Goal: Task Accomplishment & Management: Use online tool/utility

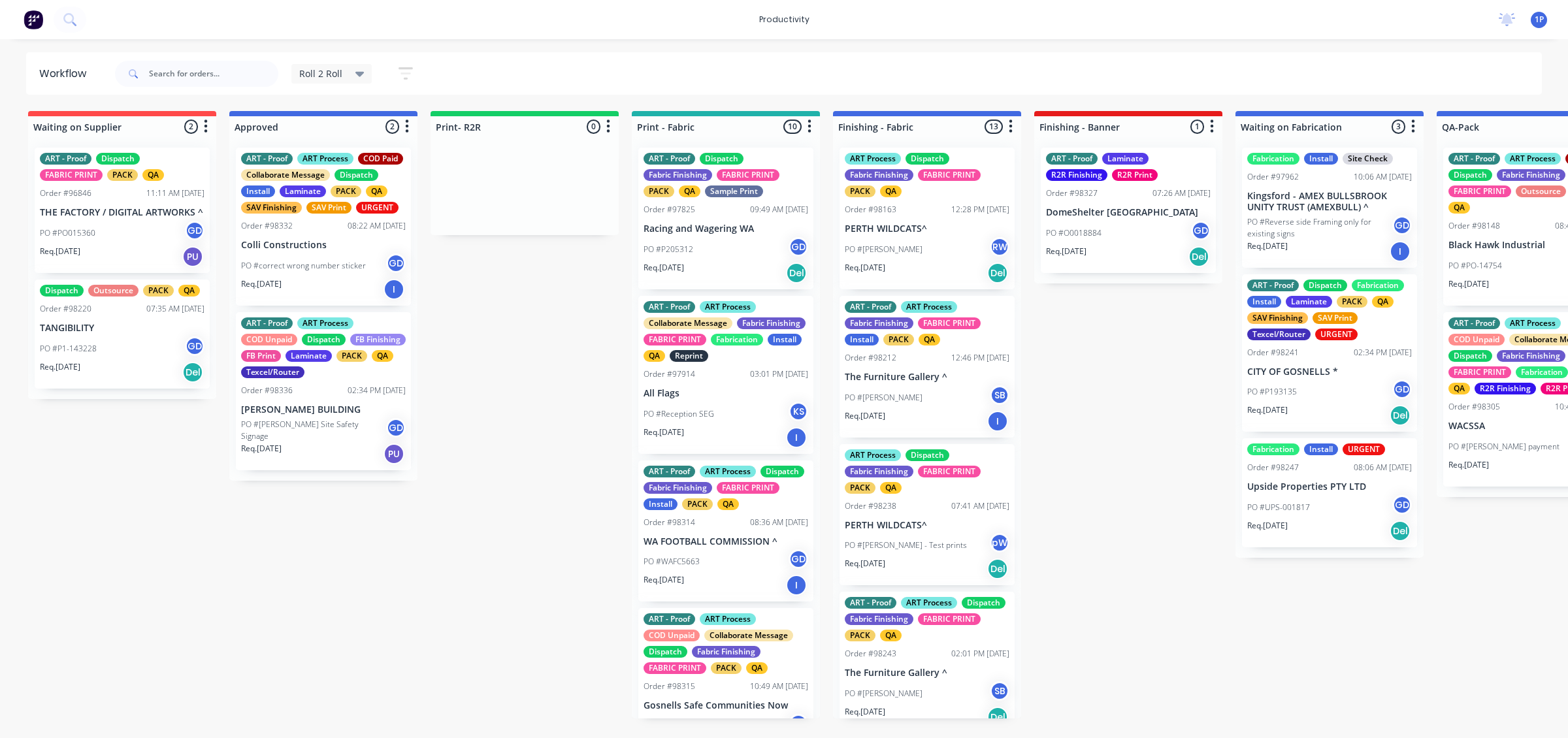
scroll to position [980, 0]
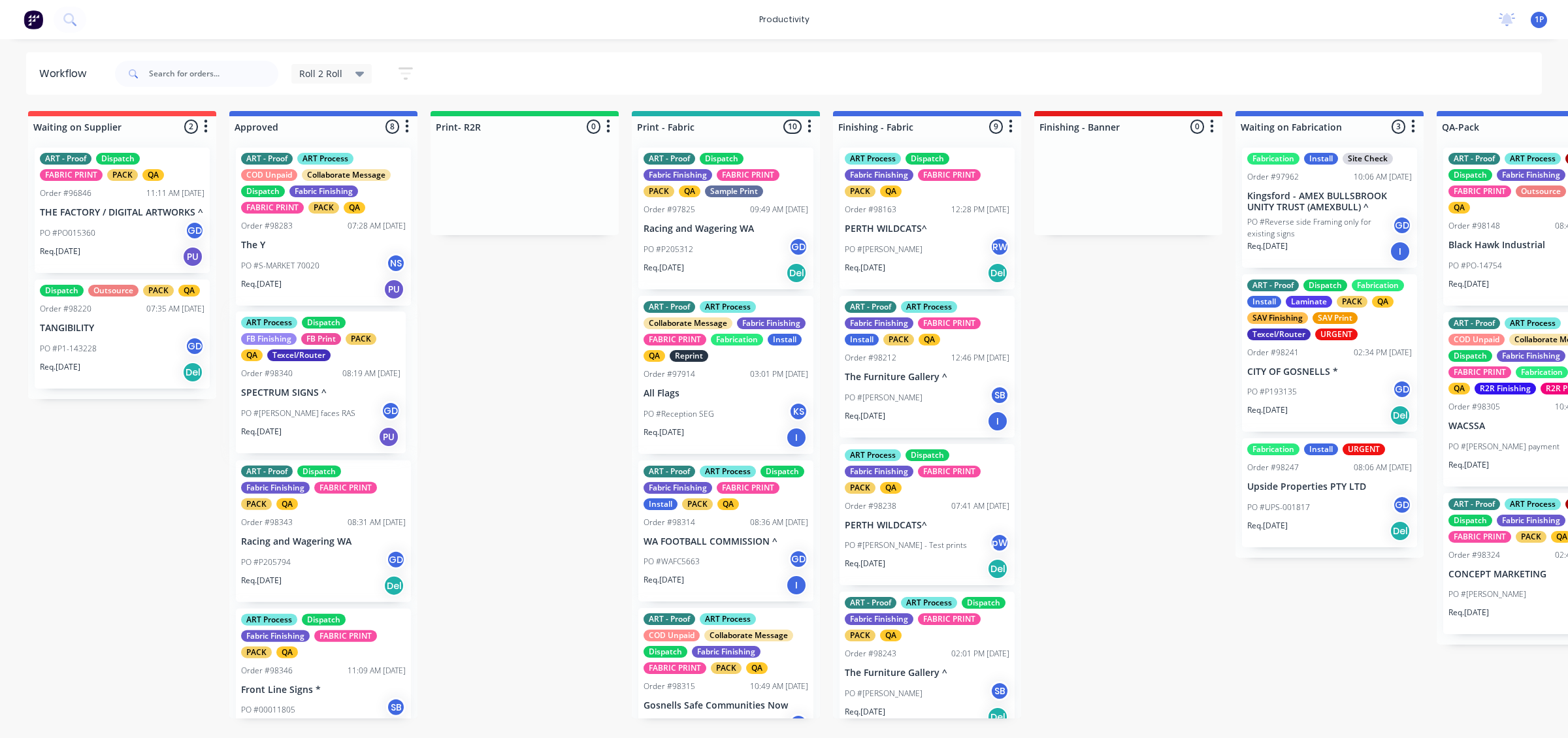
click at [377, 403] on div "ART - Proof ART Process COD Unpaid Collaborate Message Dispatch Fabric Finishin…" at bounding box center [323, 427] width 188 height 581
click at [313, 279] on div "Req. 29/08/25 PU" at bounding box center [323, 289] width 165 height 22
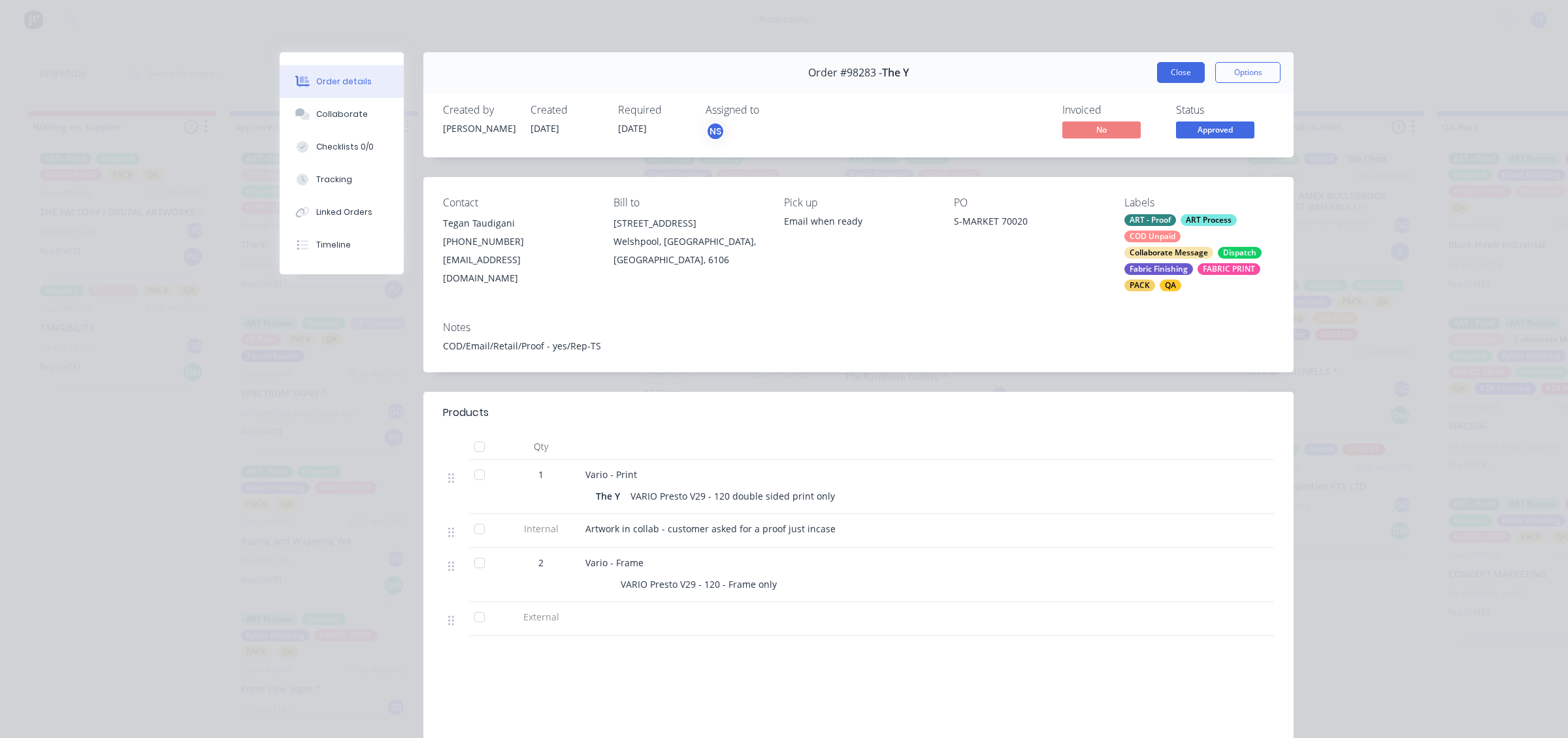
click at [1174, 69] on button "Close" at bounding box center [1181, 72] width 48 height 21
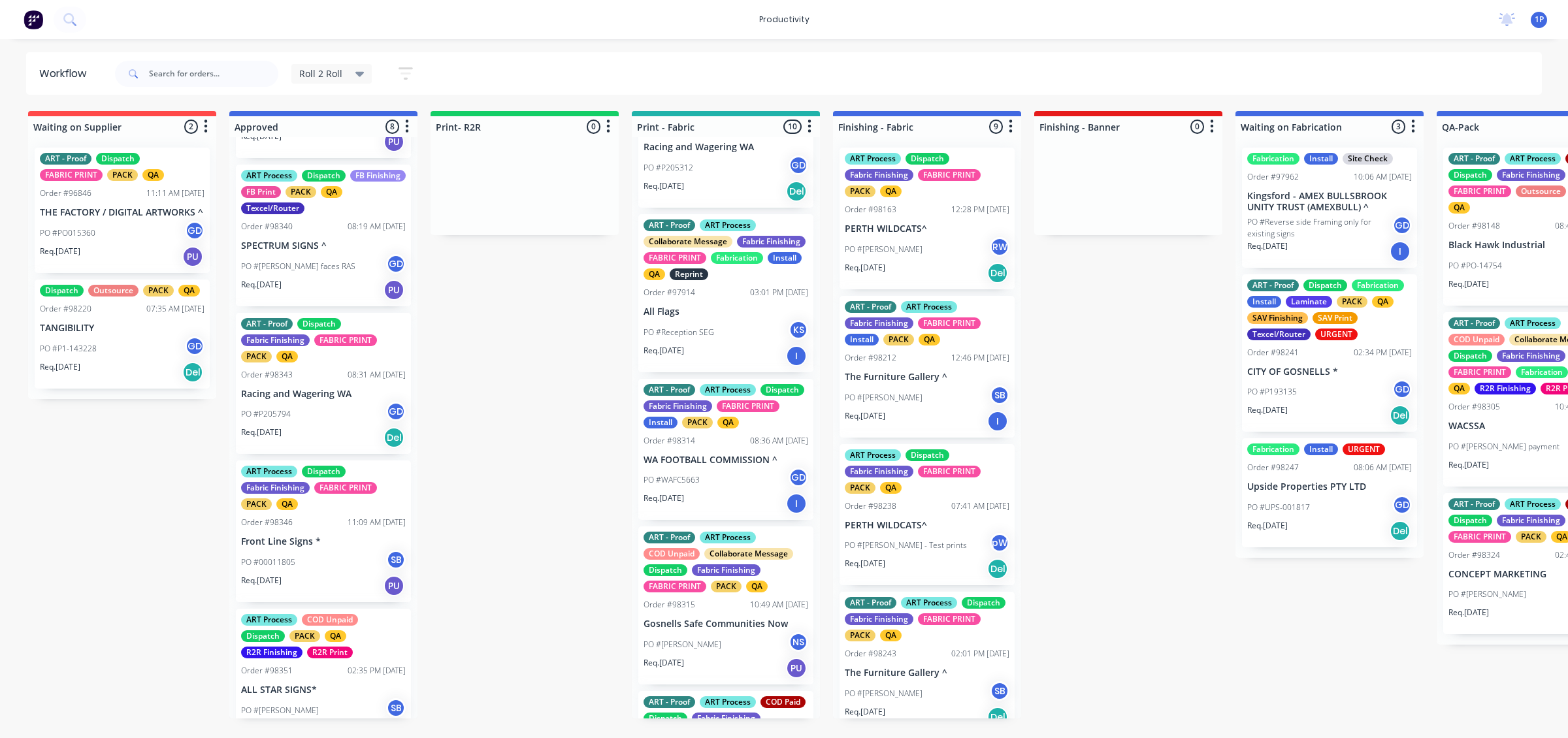
scroll to position [163, 0]
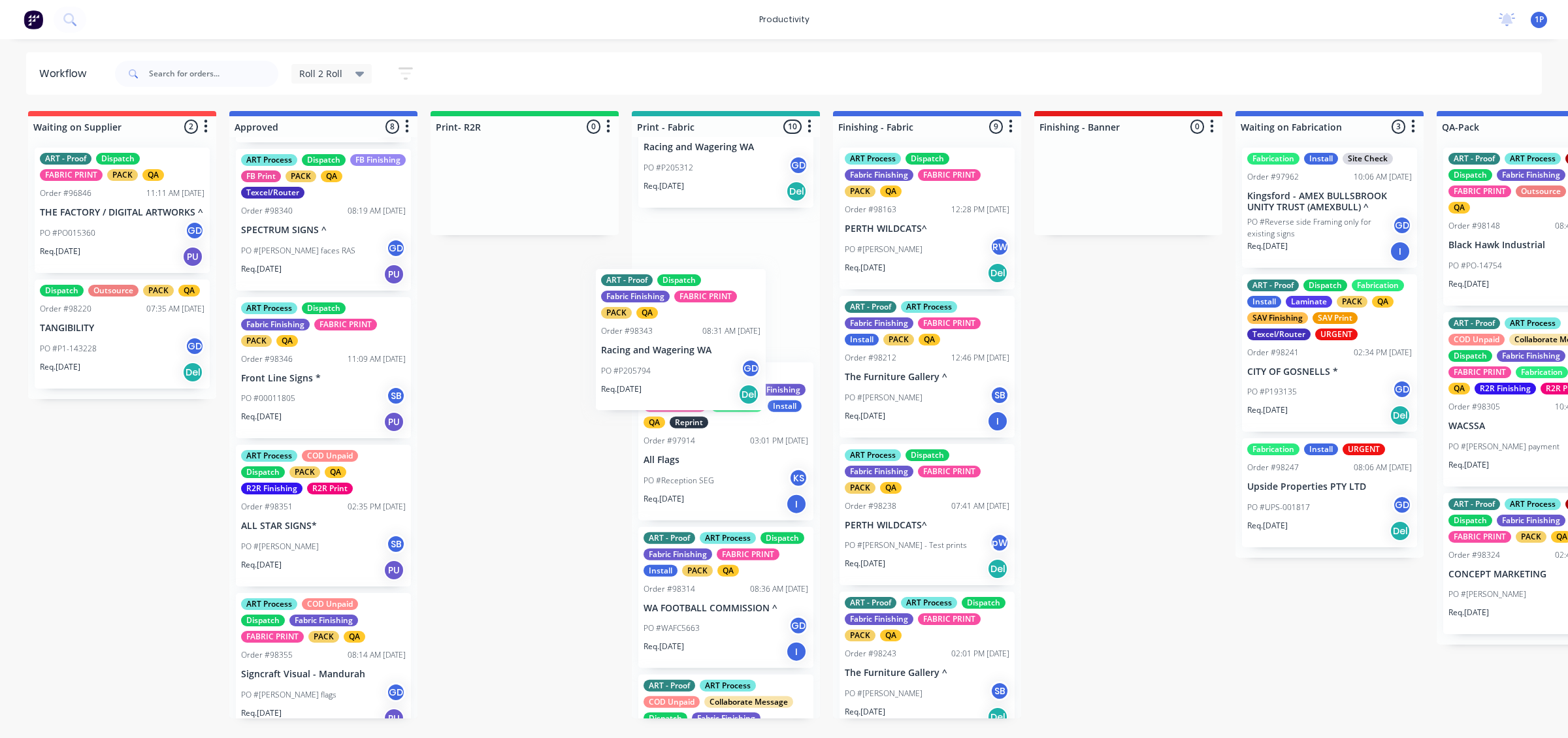
drag, startPoint x: 276, startPoint y: 426, endPoint x: 707, endPoint y: 382, distance: 433.2
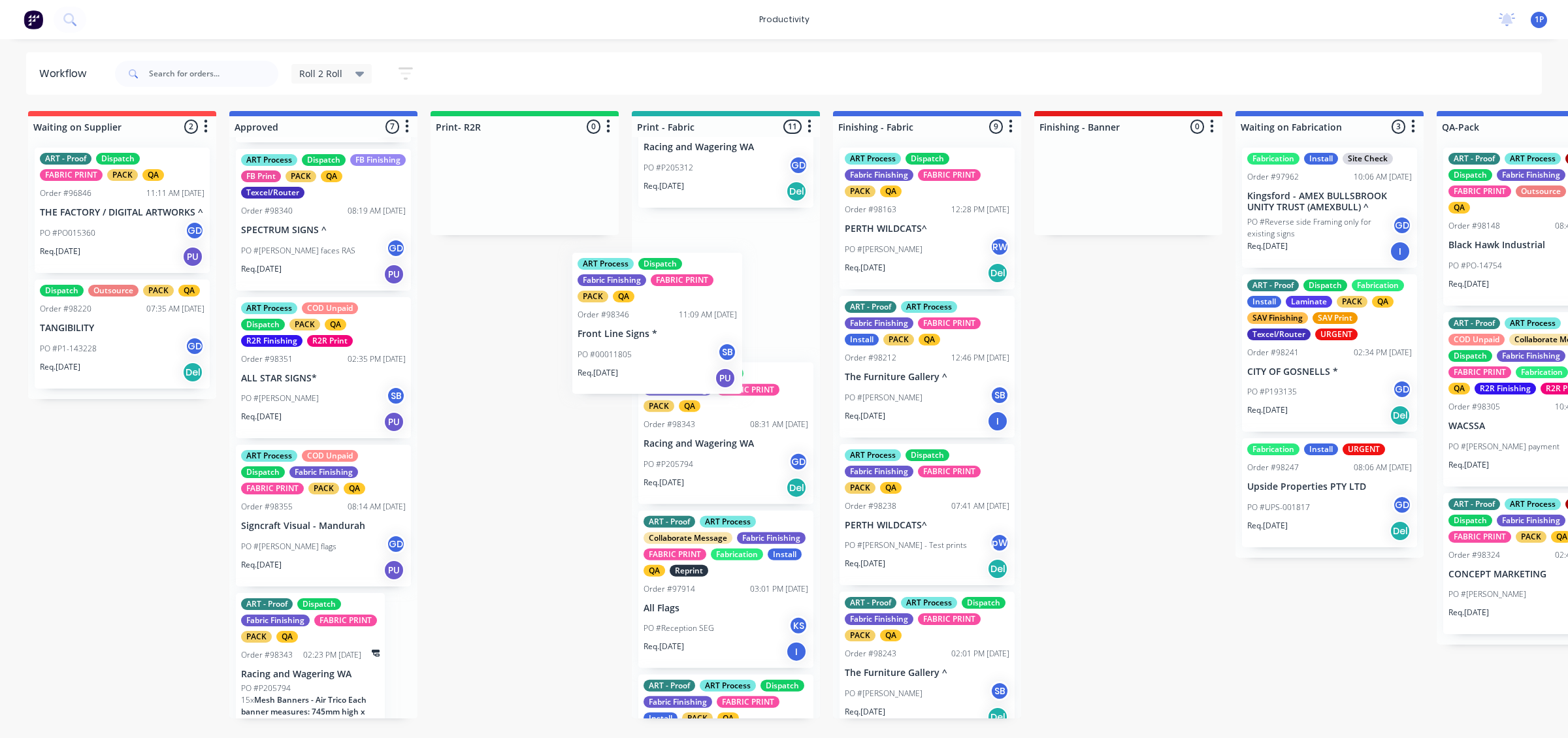
drag, startPoint x: 333, startPoint y: 406, endPoint x: 677, endPoint y: 361, distance: 346.9
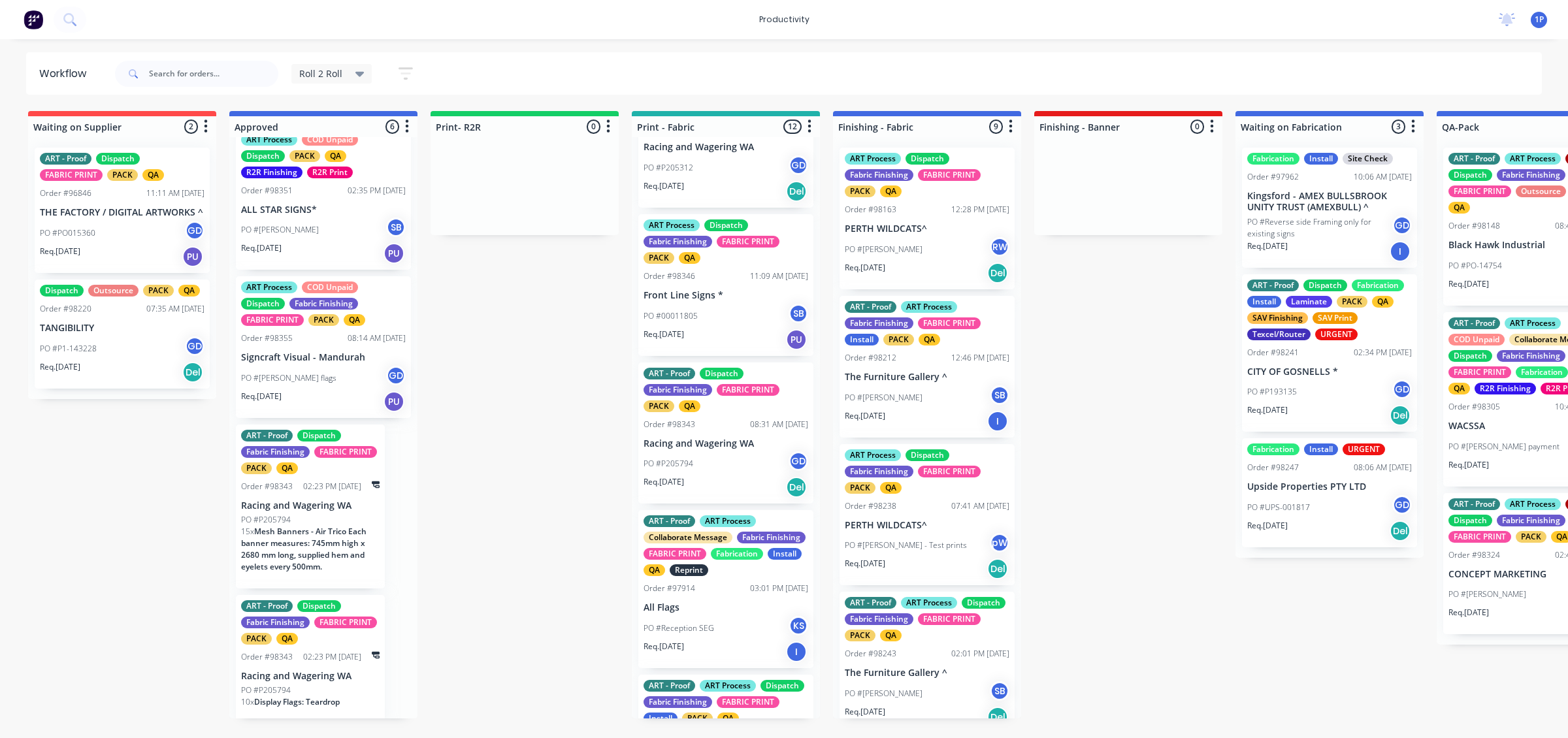
scroll to position [334, 0]
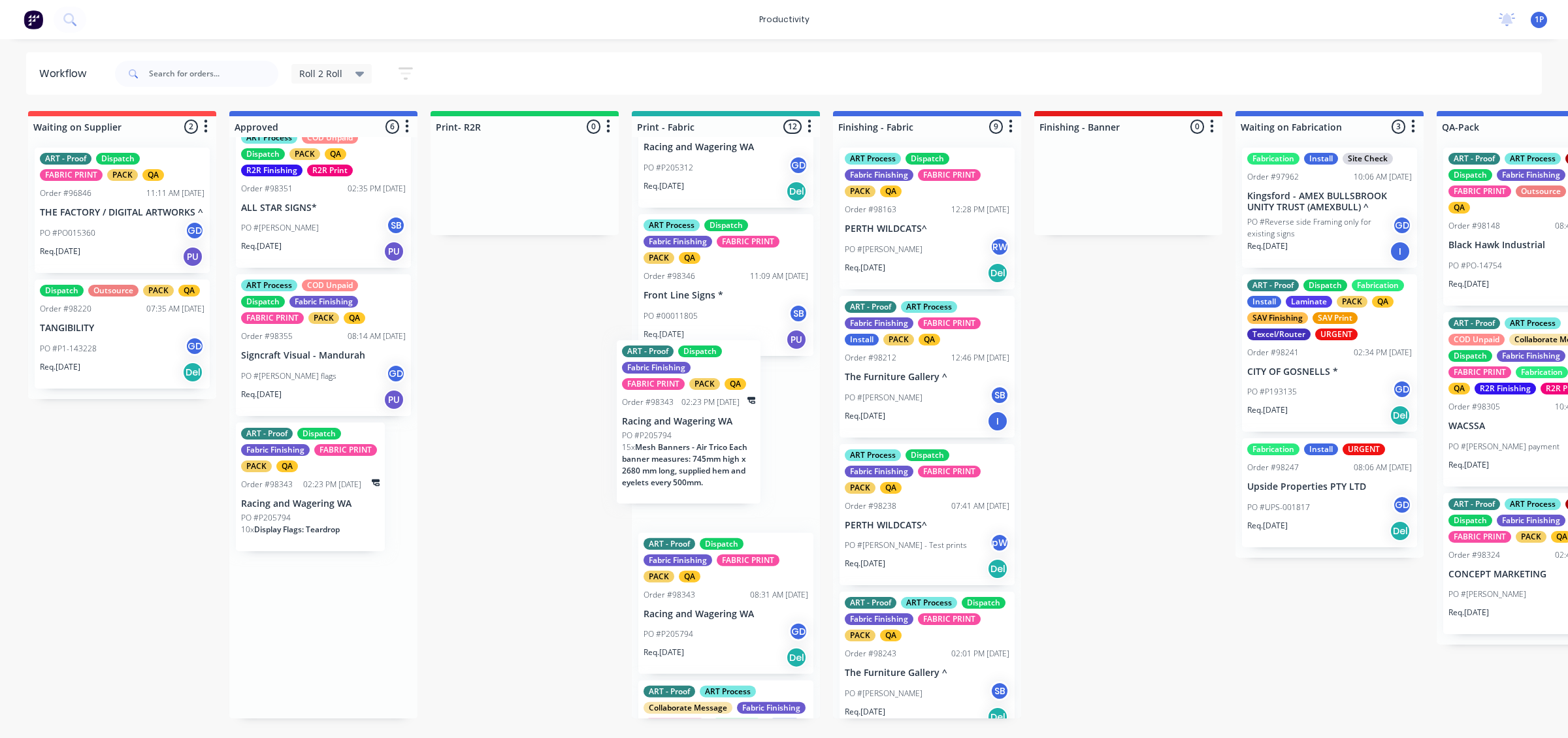
drag, startPoint x: 322, startPoint y: 508, endPoint x: 706, endPoint y: 426, distance: 392.7
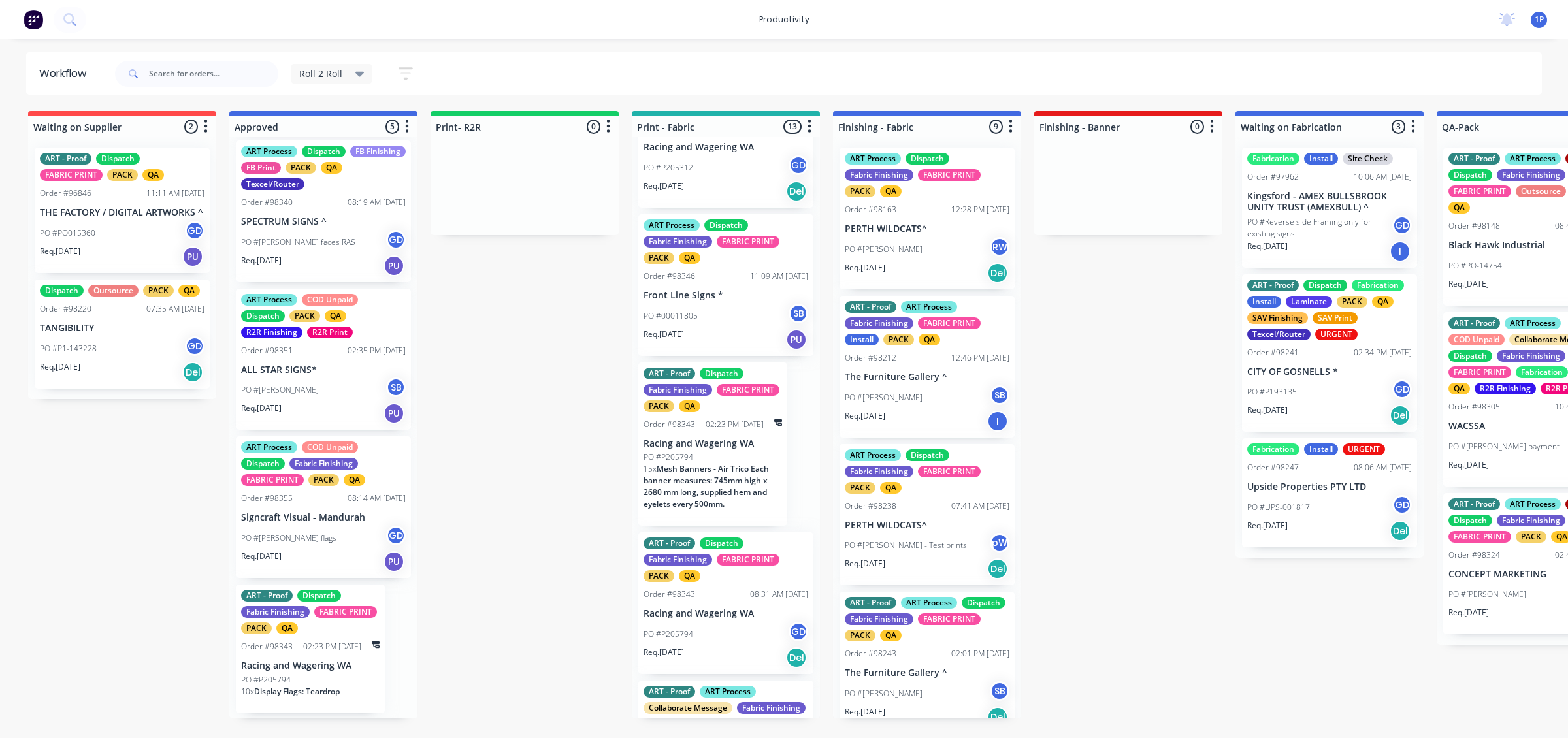
scroll to position [164, 0]
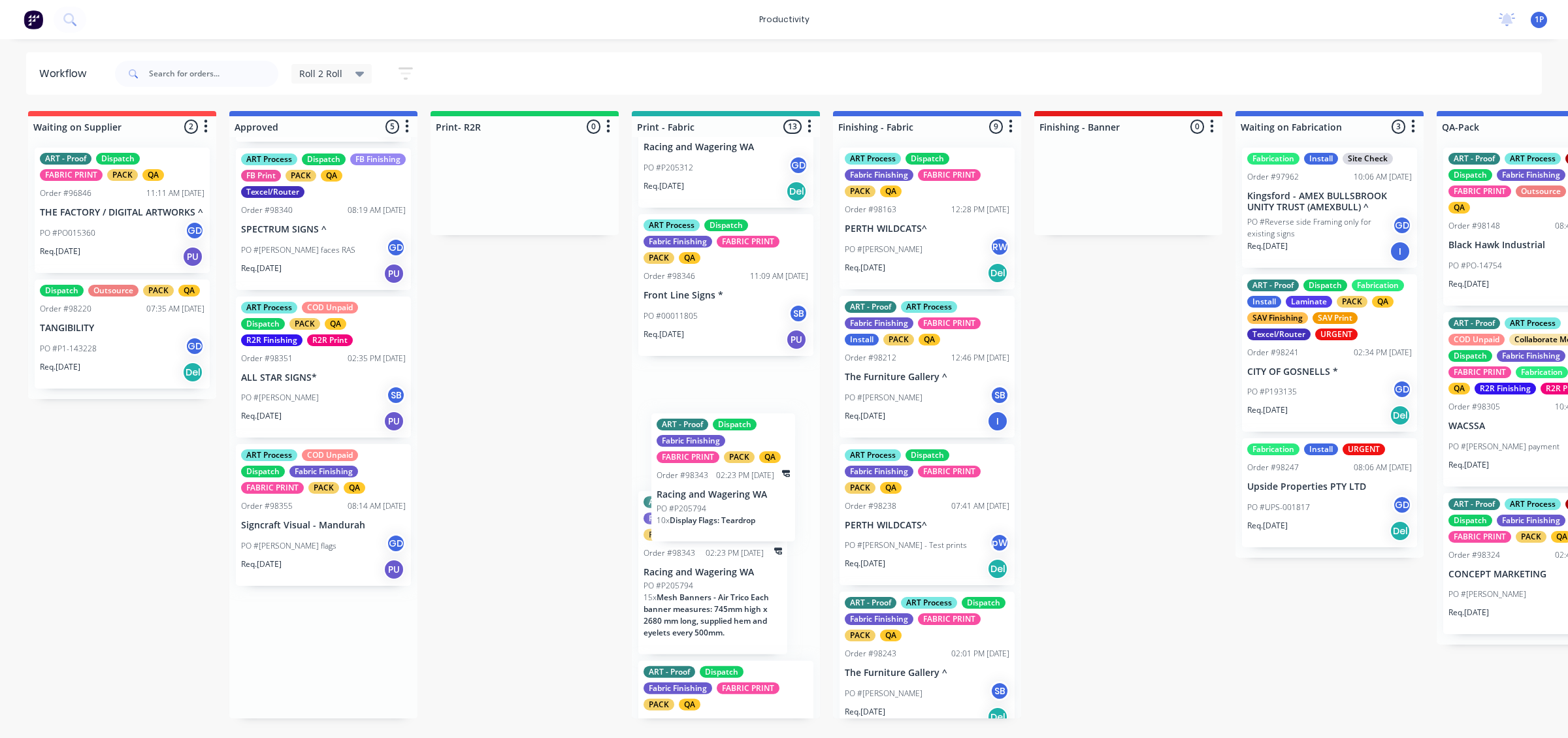
drag, startPoint x: 287, startPoint y: 667, endPoint x: 707, endPoint y: 489, distance: 456.2
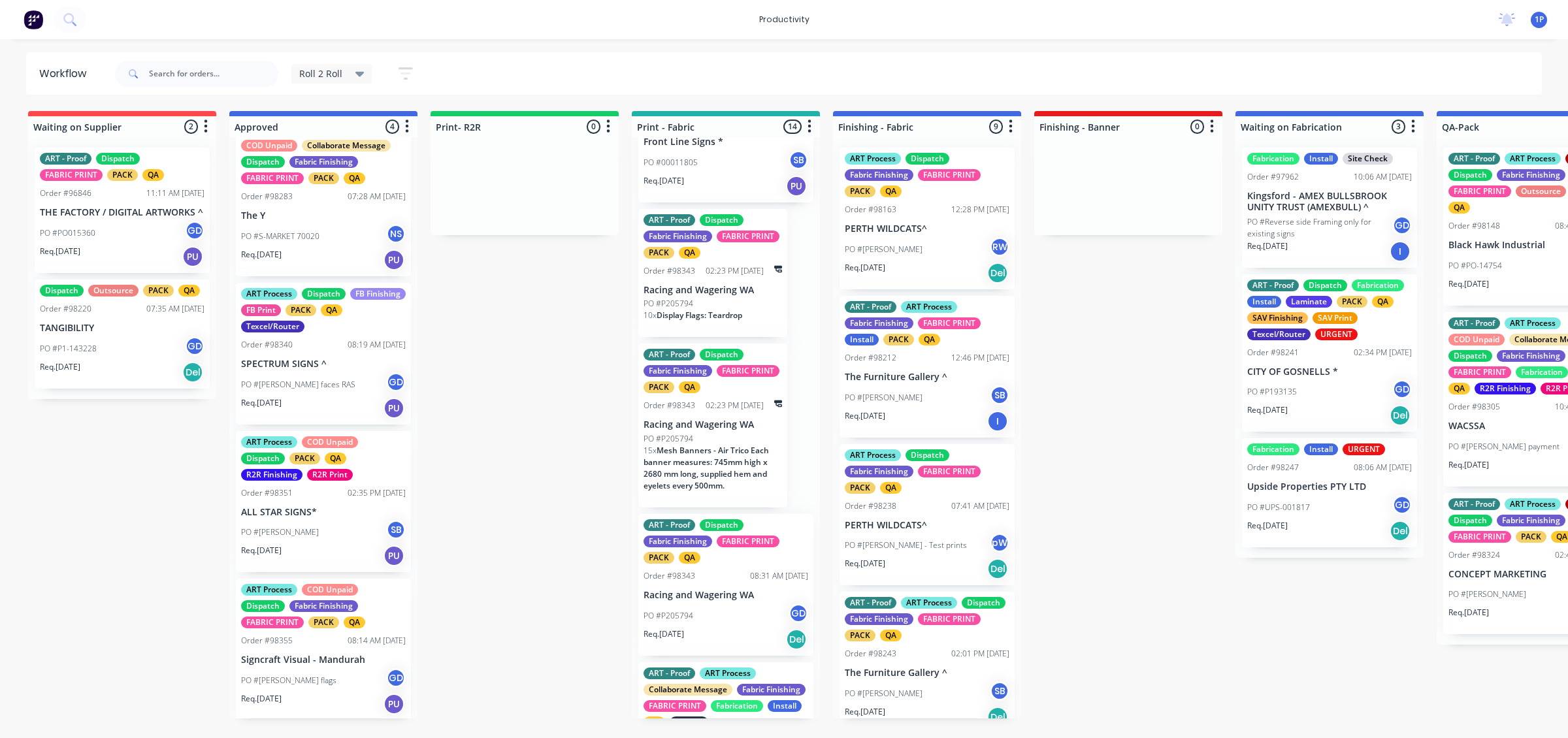
scroll to position [326, 0]
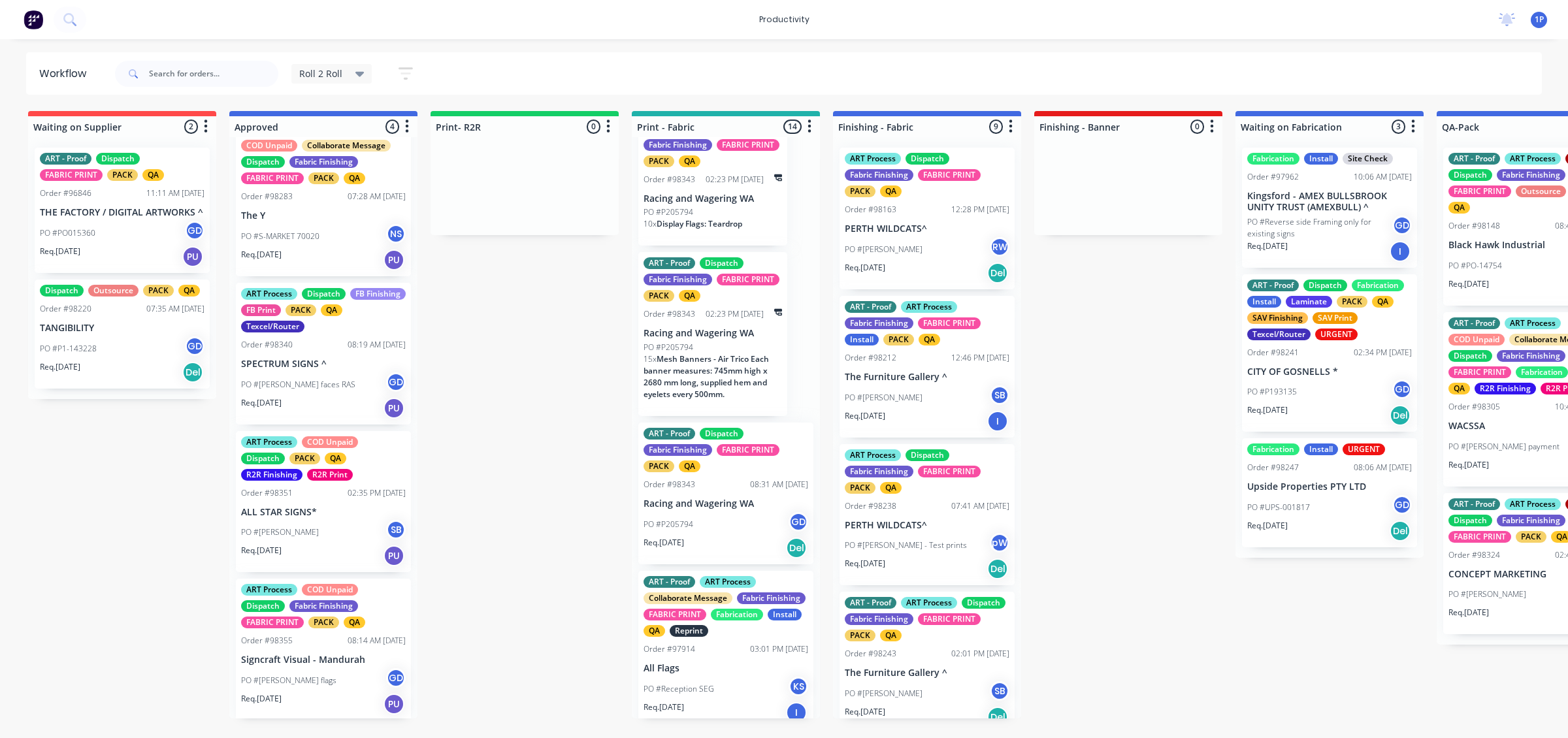
click at [706, 503] on p "Racing and Wagering WA" at bounding box center [726, 504] width 165 height 11
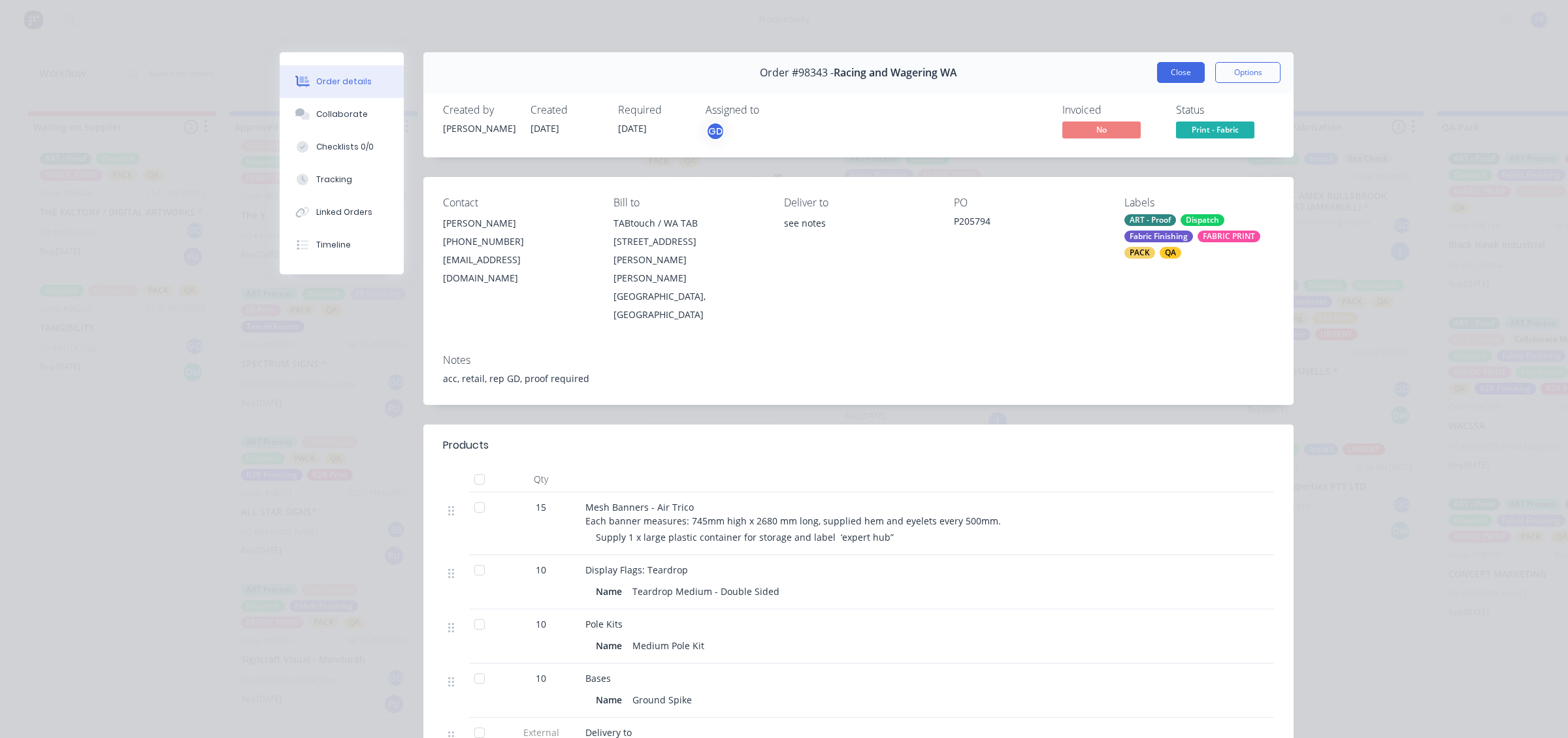
click at [1176, 82] on button "Close" at bounding box center [1181, 72] width 48 height 21
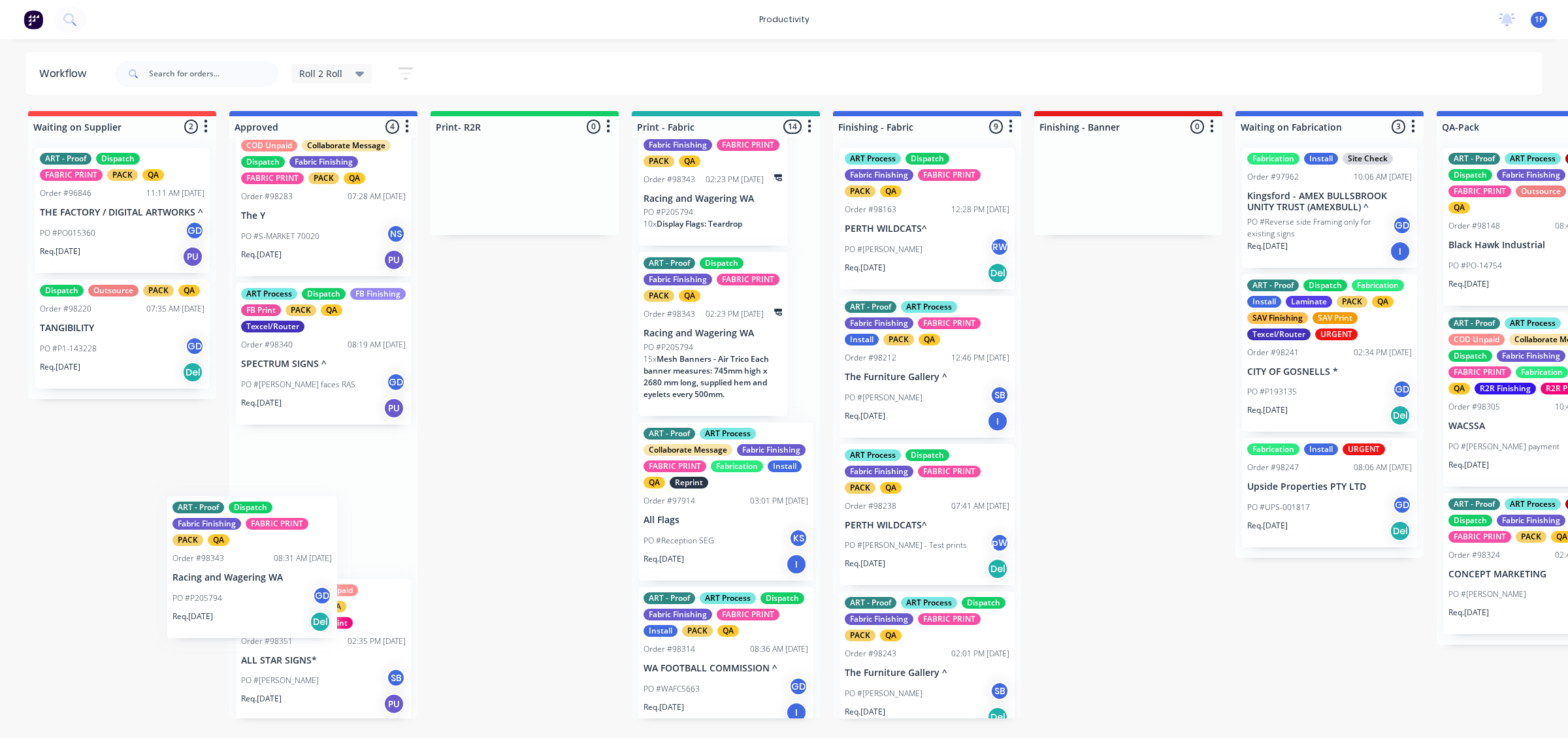
drag, startPoint x: 724, startPoint y: 515, endPoint x: 319, endPoint y: 547, distance: 406.3
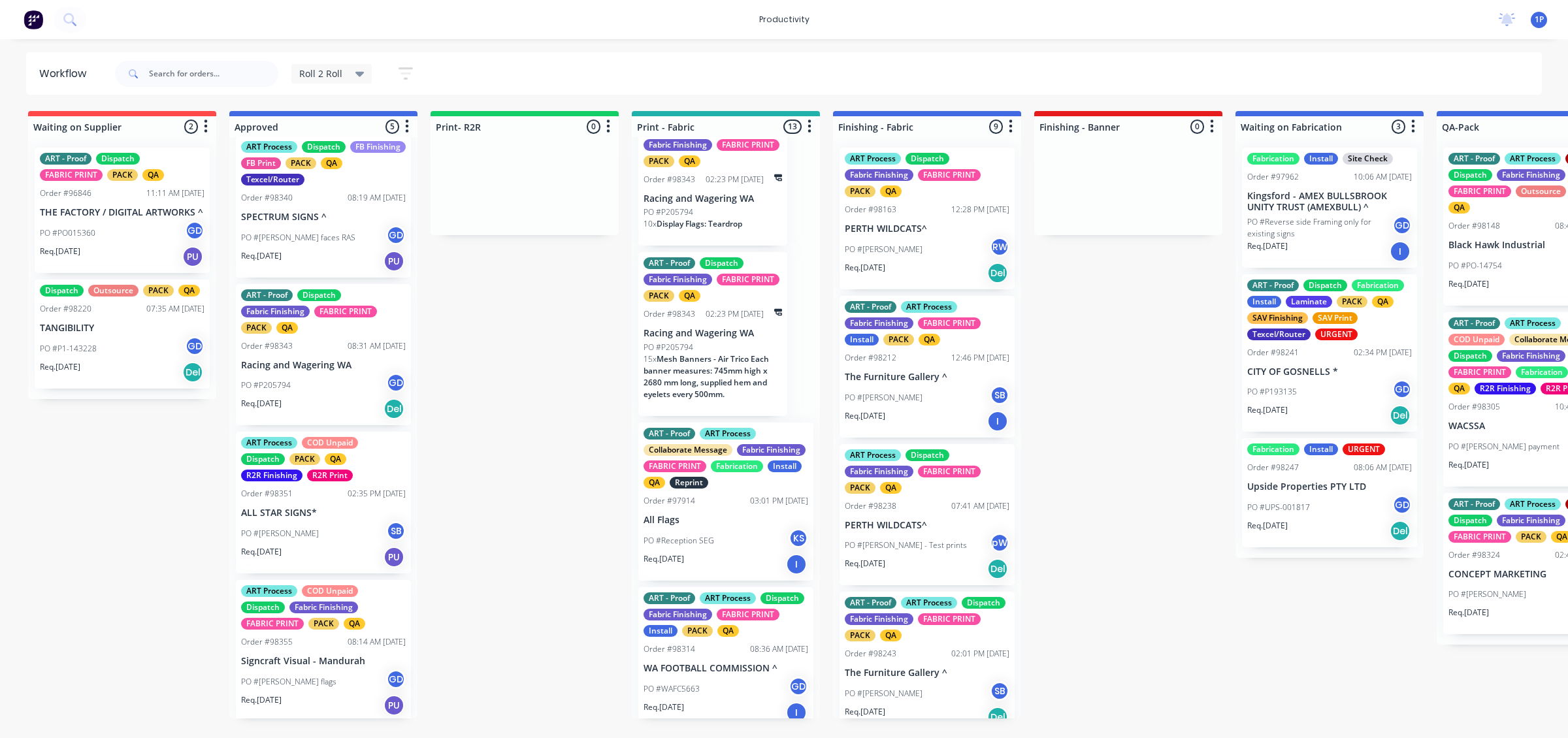
scroll to position [177, 0]
click at [337, 567] on div "ART Process COD Unpaid Dispatch PACK QA R2R Finishing R2R Print Order #98351 02…" at bounding box center [323, 502] width 175 height 142
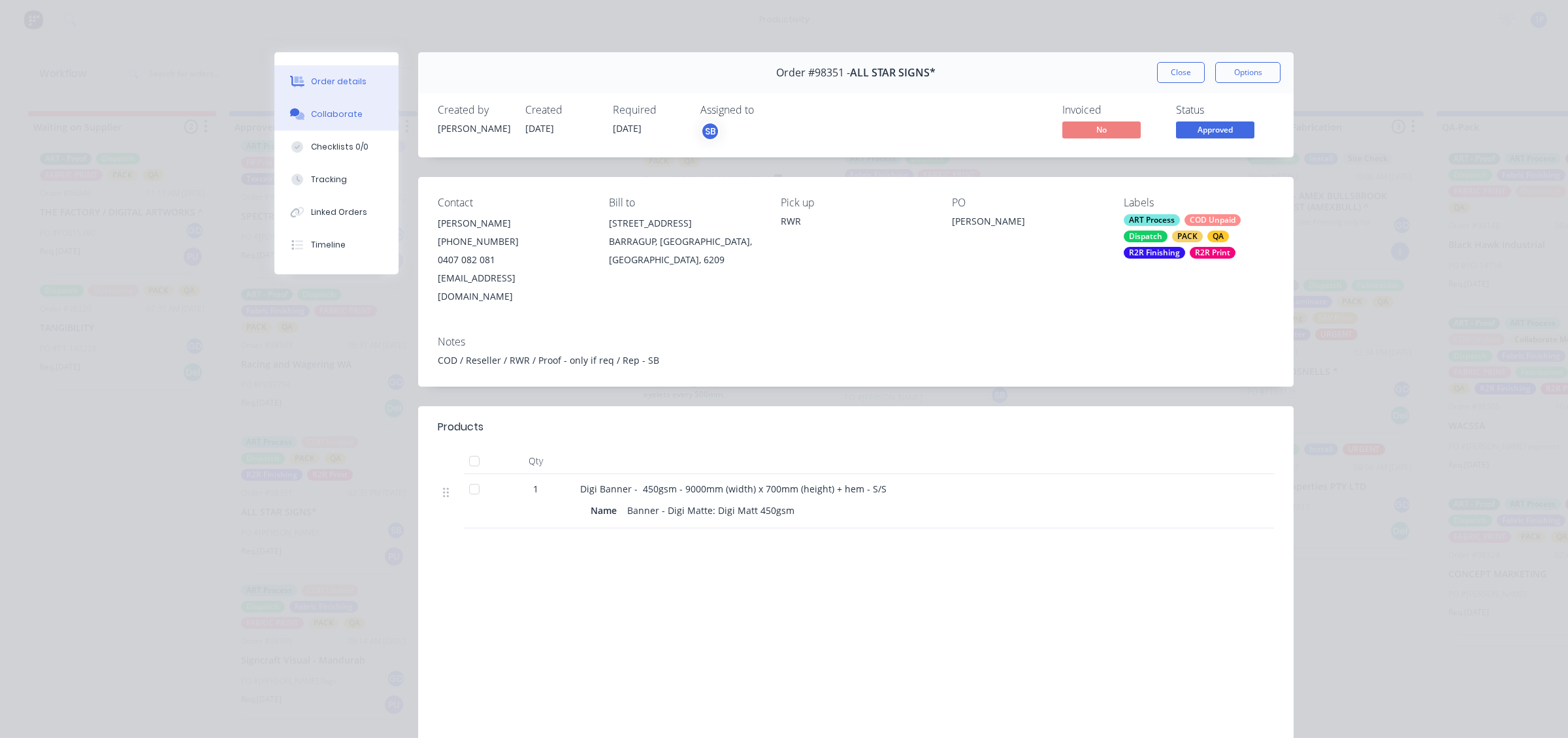
click at [344, 119] on div "Collaborate" at bounding box center [336, 114] width 52 height 12
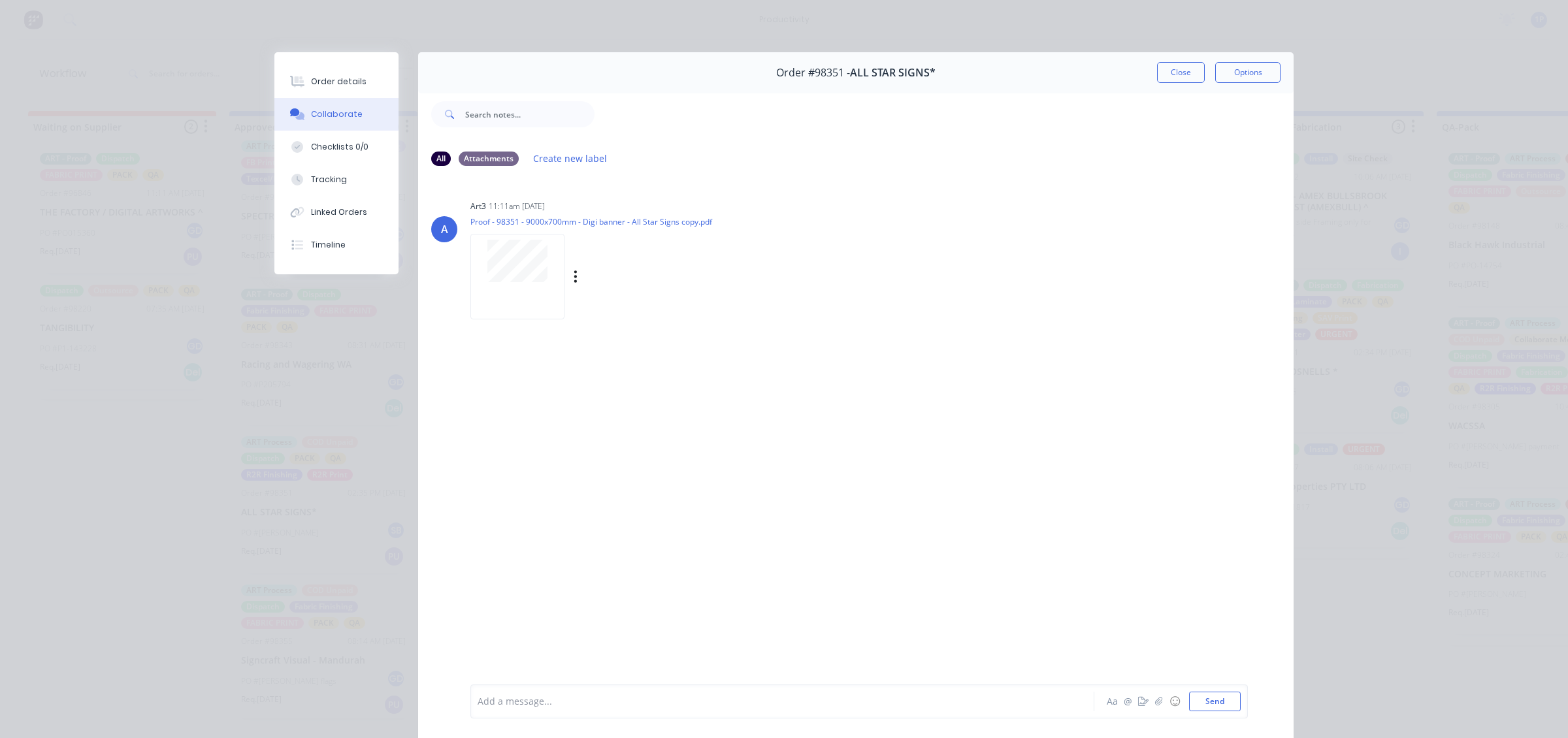
click at [480, 269] on div at bounding box center [517, 261] width 82 height 42
click at [1187, 77] on button "Close" at bounding box center [1181, 72] width 48 height 21
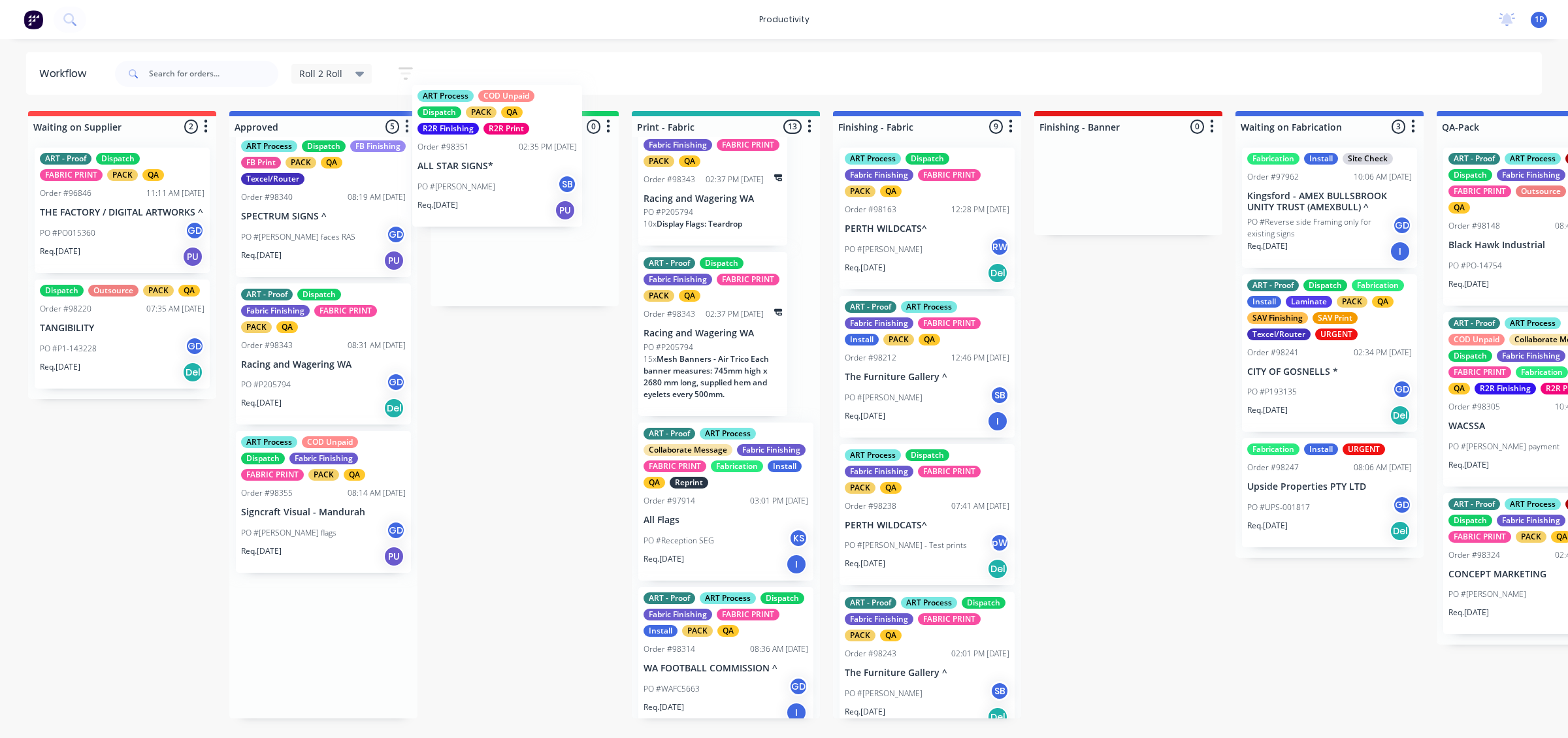
drag, startPoint x: 363, startPoint y: 507, endPoint x: 560, endPoint y: 192, distance: 371.5
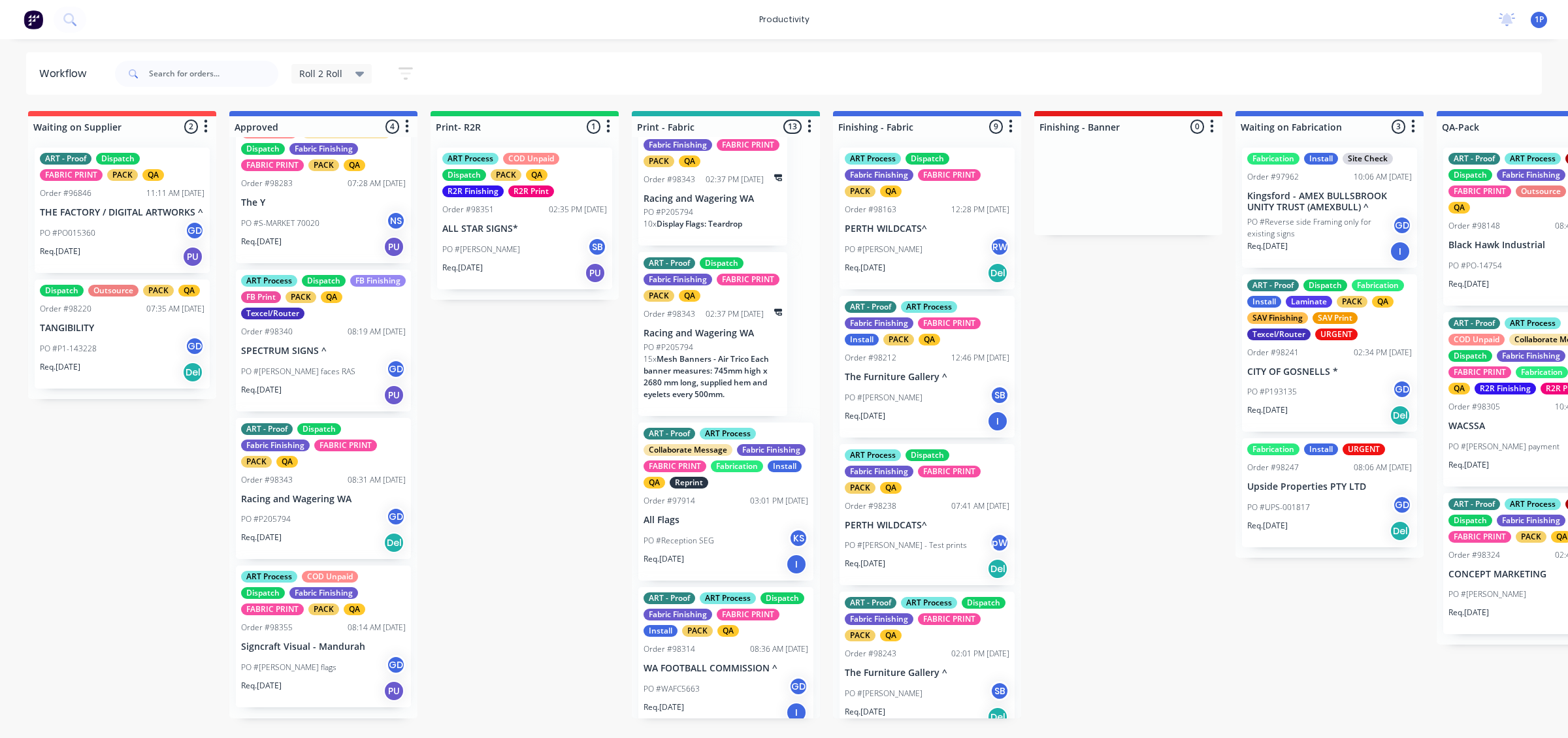
scroll to position [29, 0]
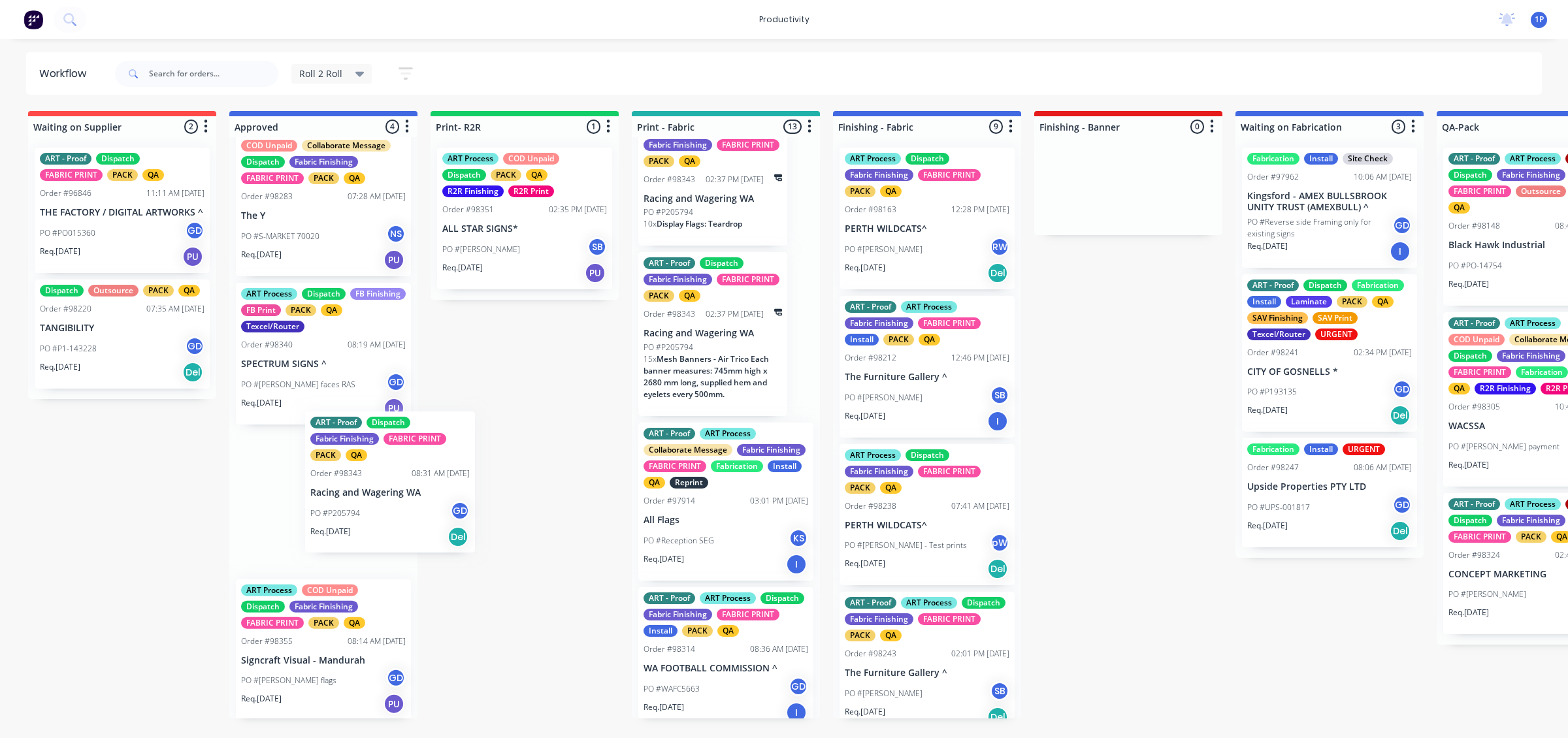
drag, startPoint x: 328, startPoint y: 546, endPoint x: 392, endPoint y: 524, distance: 67.7
click at [392, 524] on div "ART - Proof ART Process COD Unpaid Collaborate Message Dispatch Fabric Finishin…" at bounding box center [323, 427] width 188 height 581
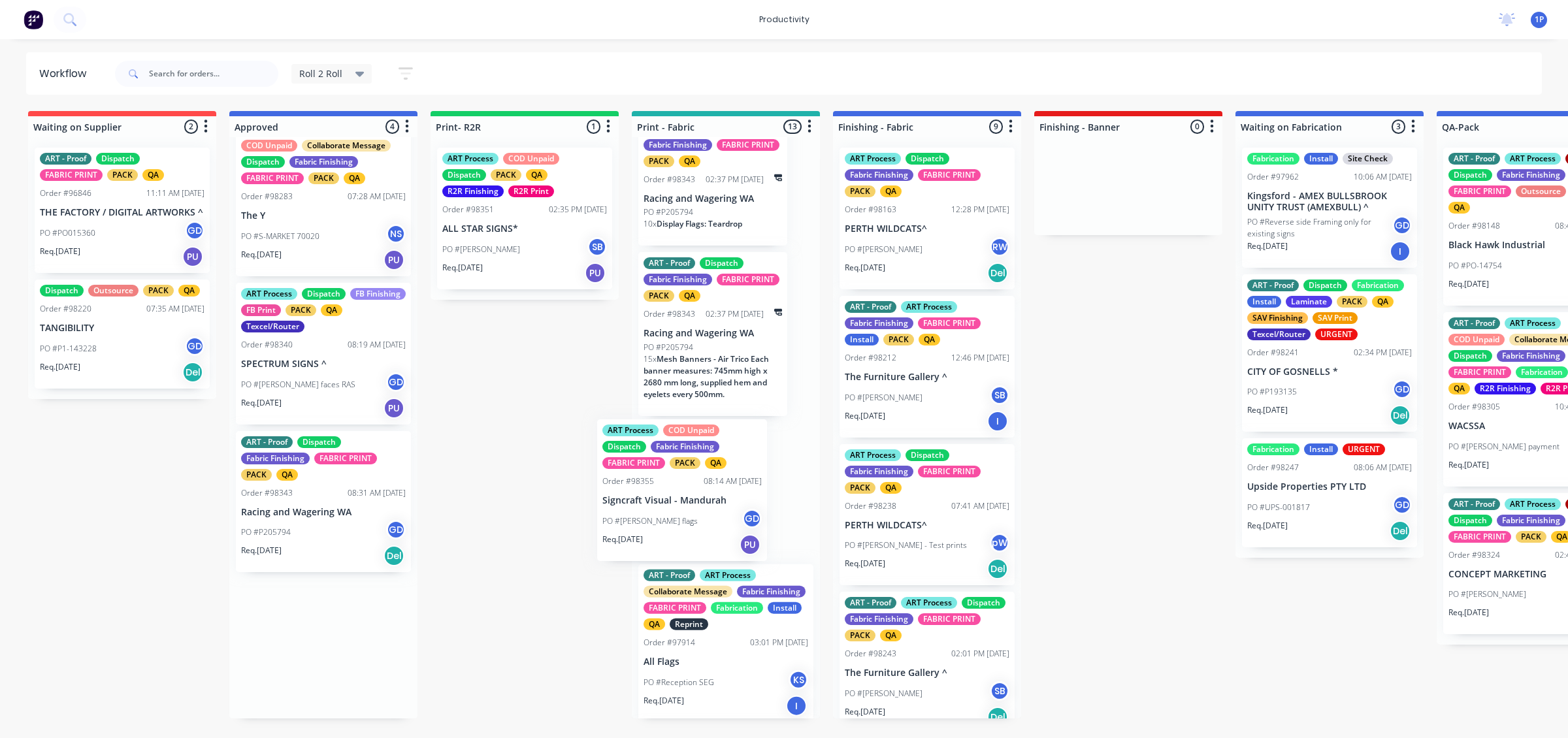
drag, startPoint x: 336, startPoint y: 654, endPoint x: 702, endPoint y: 495, distance: 399.0
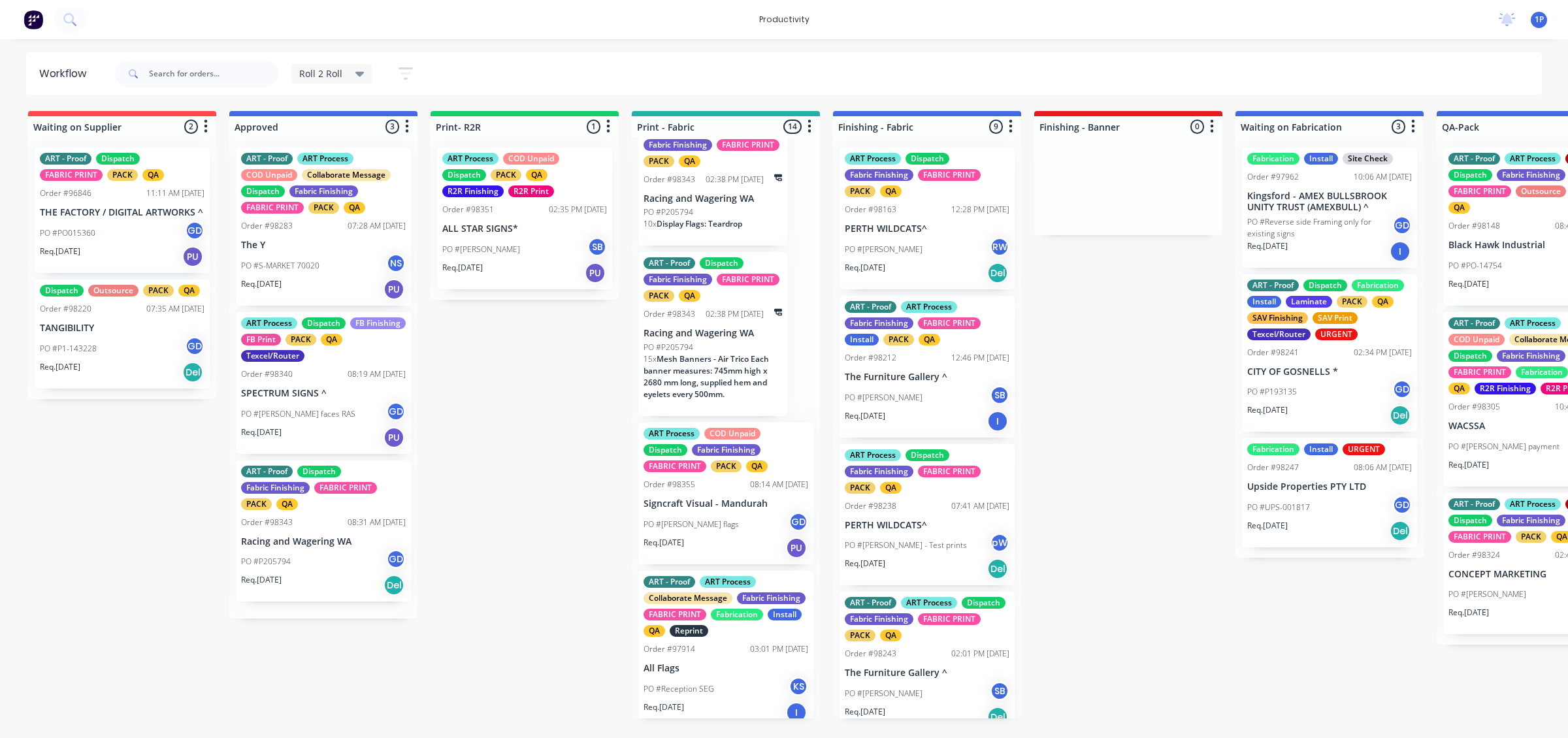
scroll to position [0, 0]
click at [724, 521] on p "PO #Rhys Williams flags" at bounding box center [691, 524] width 95 height 12
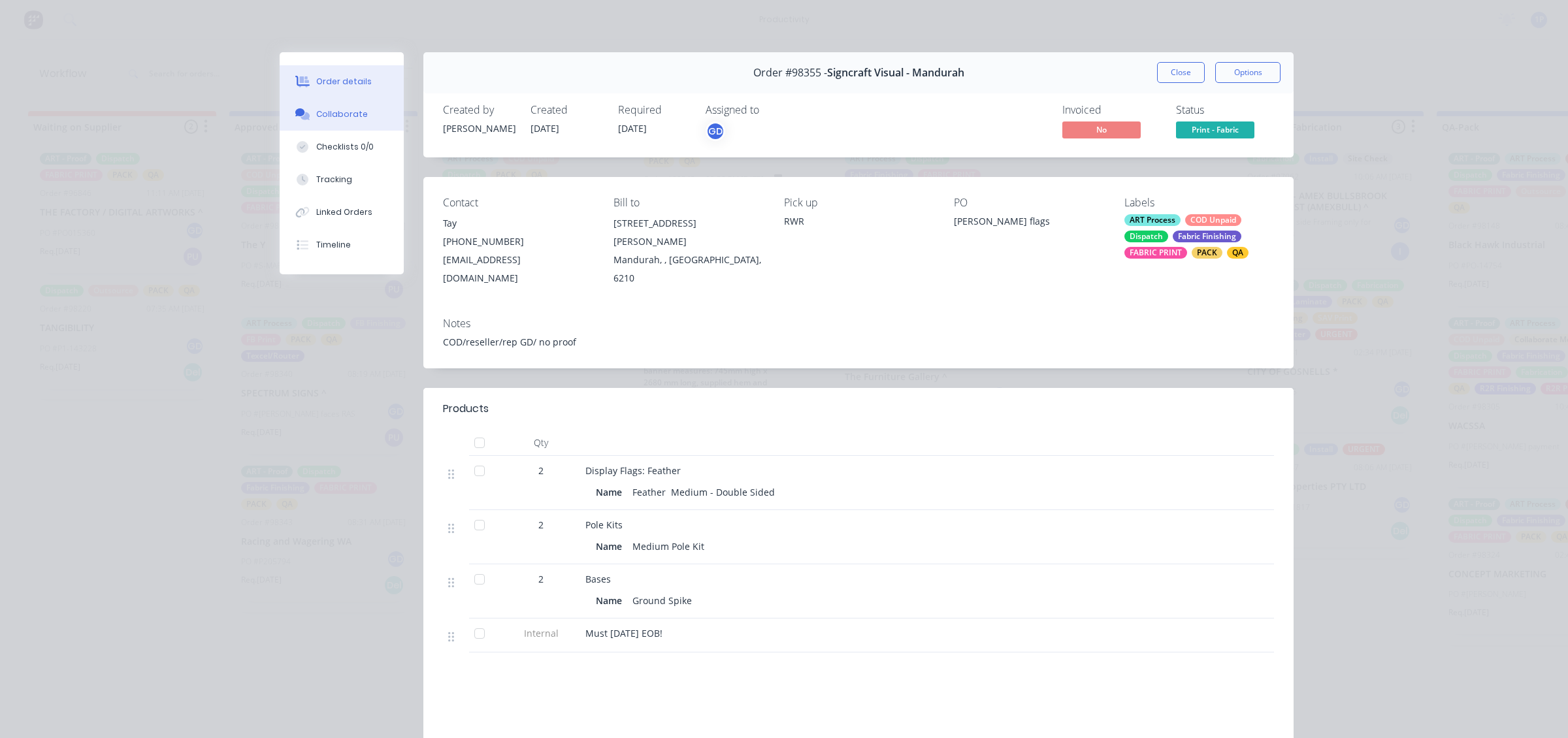
drag, startPoint x: 301, startPoint y: 97, endPoint x: 316, endPoint y: 106, distance: 17.5
click at [302, 99] on div "Order details Collaborate Checklists 0/0 Tracking Linked Orders Timeline" at bounding box center [341, 163] width 124 height 222
click at [316, 109] on div "Collaborate" at bounding box center [342, 114] width 52 height 12
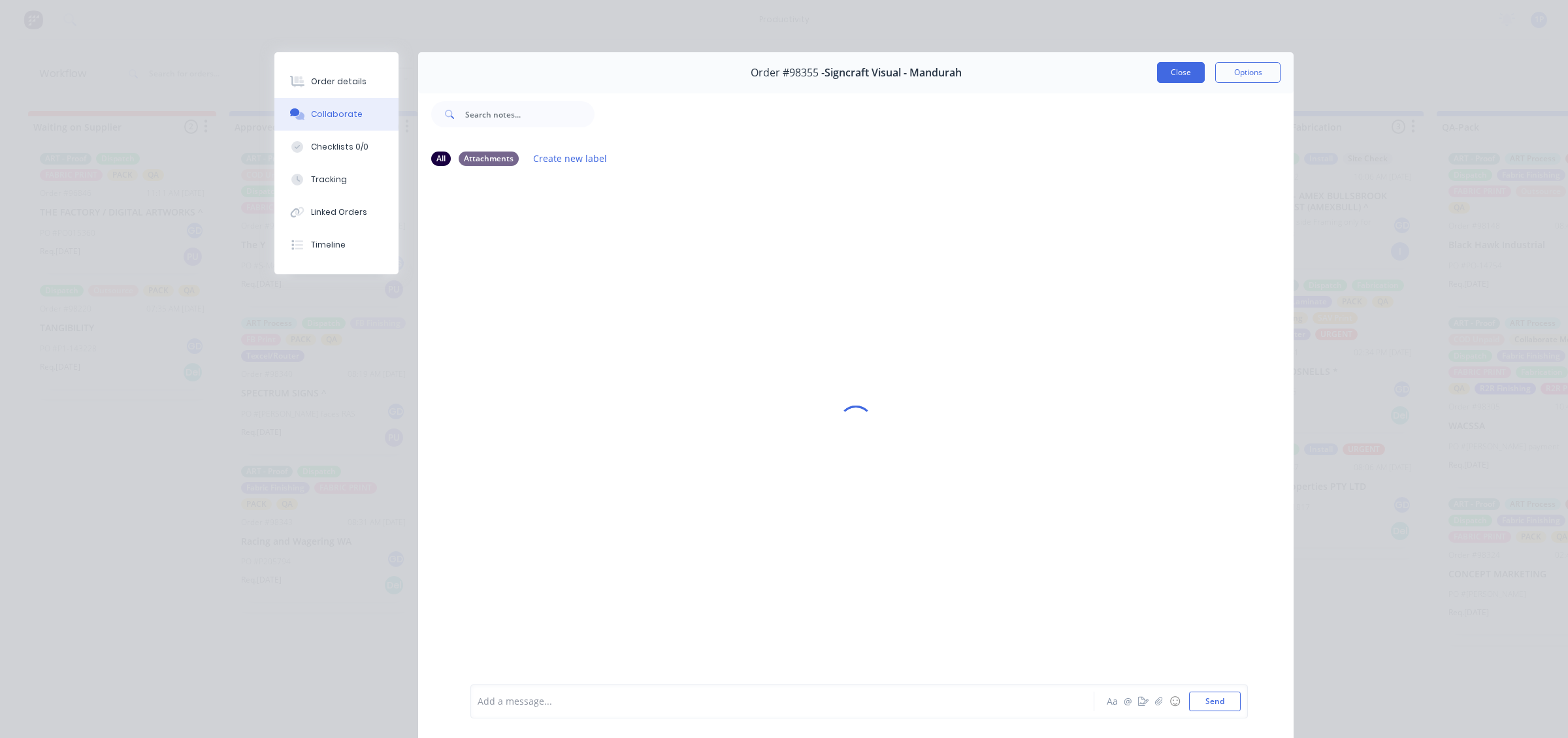
click at [1183, 74] on button "Close" at bounding box center [1181, 72] width 48 height 21
